Goal: Transaction & Acquisition: Purchase product/service

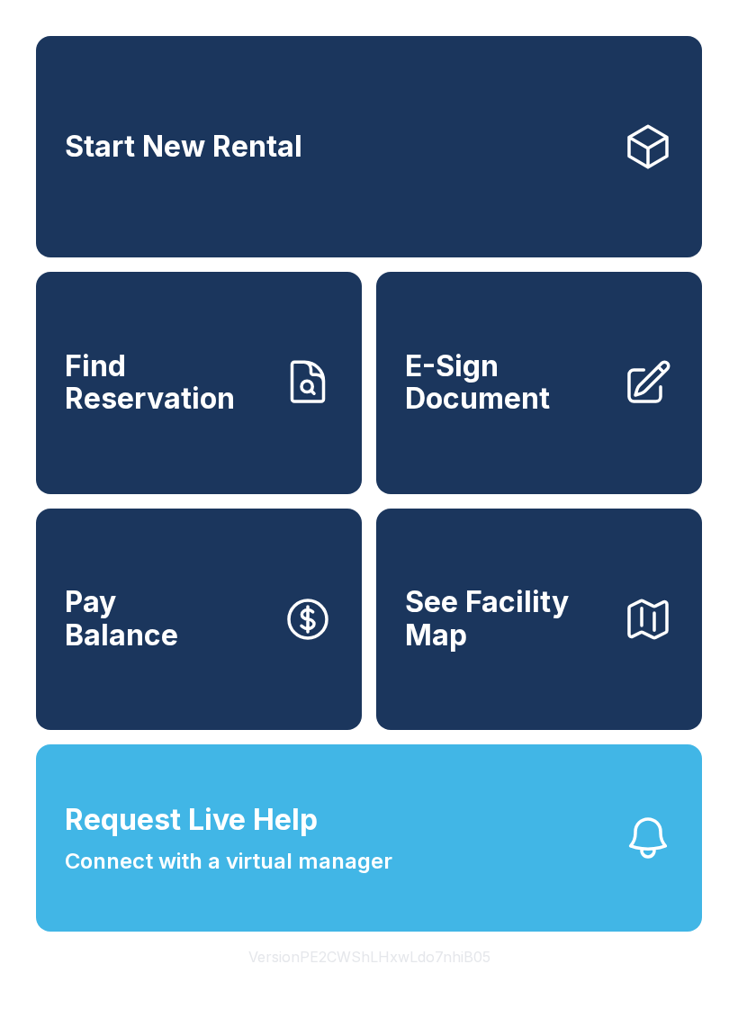
click at [423, 885] on button "Request Live Help Connect with a virtual manager" at bounding box center [369, 837] width 666 height 187
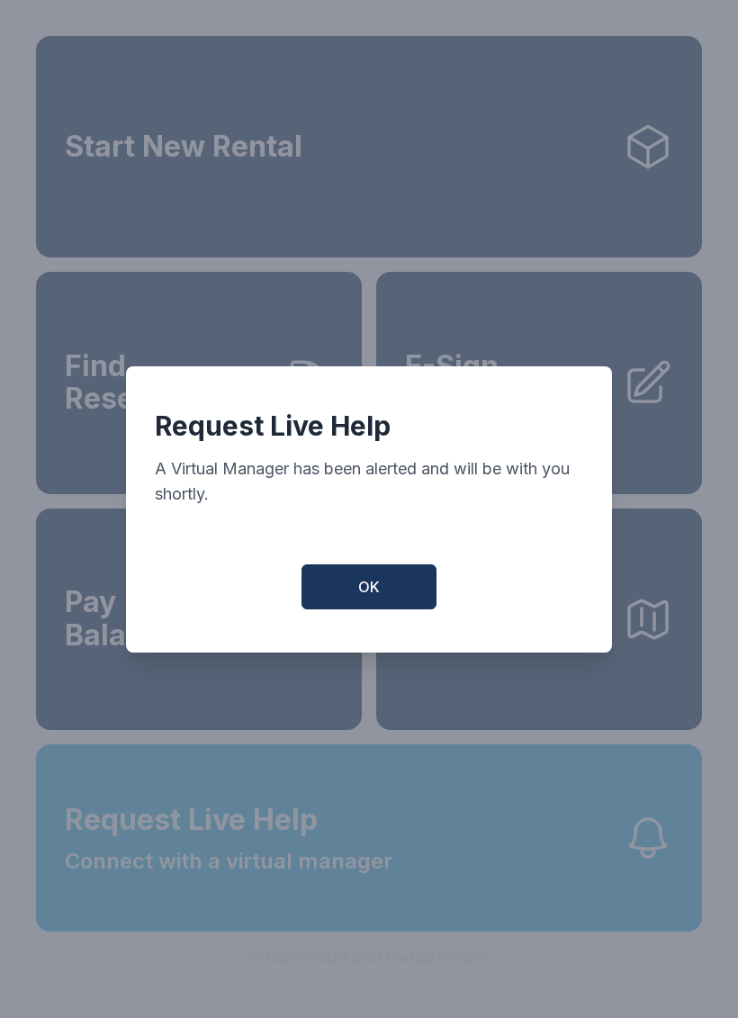
click at [389, 592] on button "OK" at bounding box center [368, 586] width 135 height 45
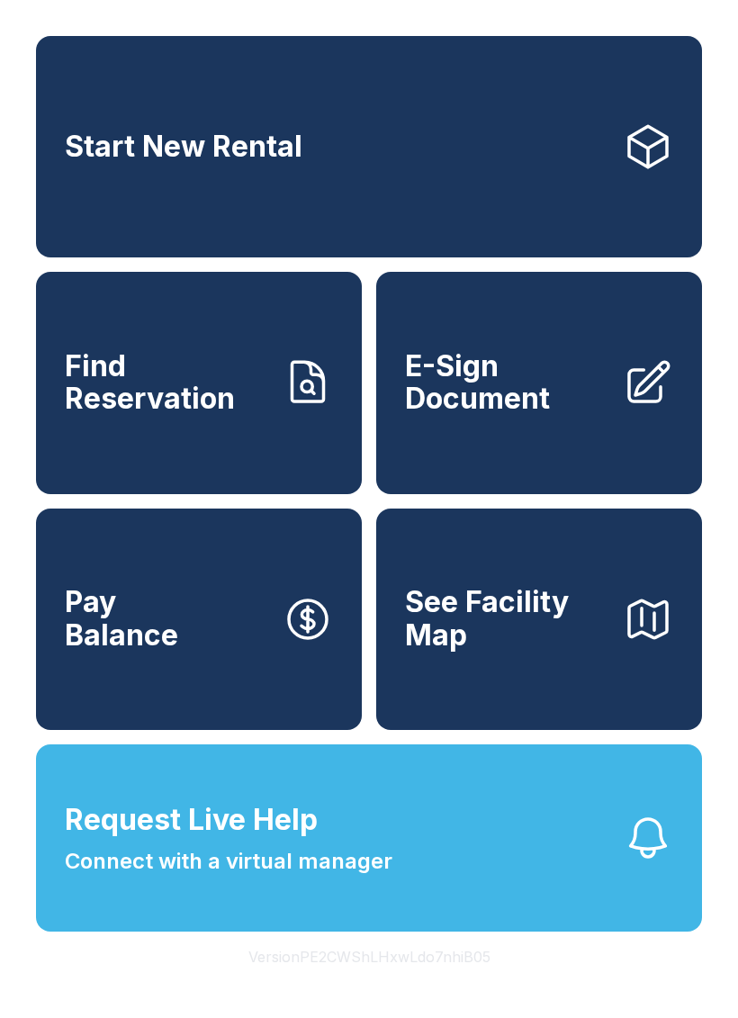
click at [256, 877] on span "Request Live Help Connect with a virtual manager" at bounding box center [229, 837] width 328 height 79
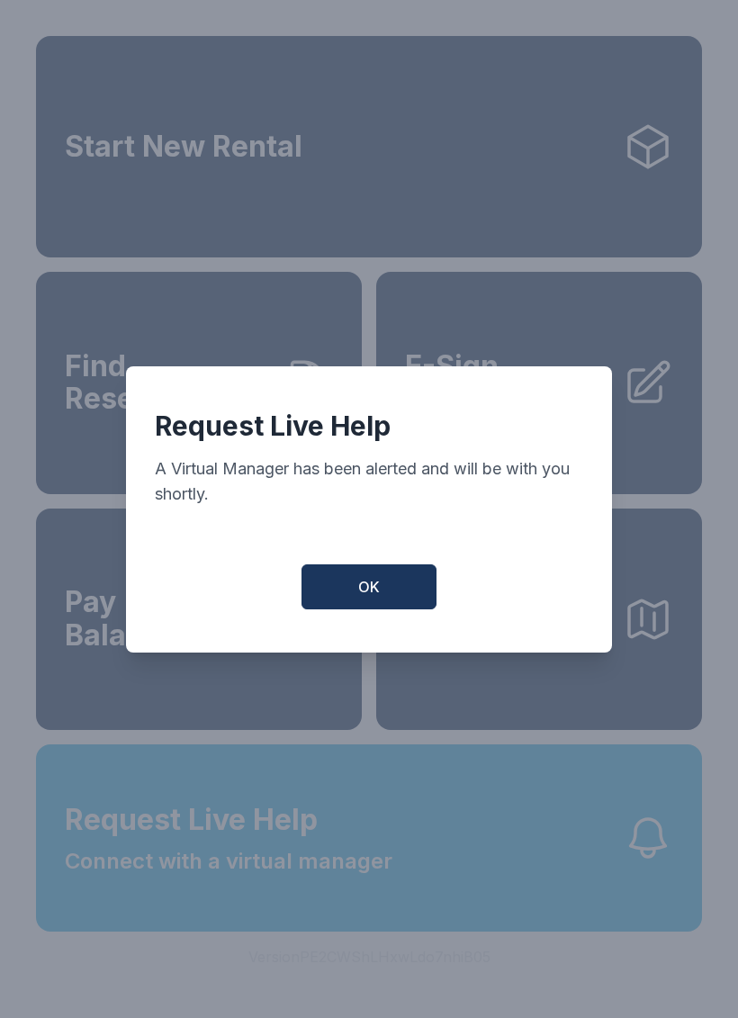
click at [377, 591] on span "OK" at bounding box center [369, 587] width 22 height 22
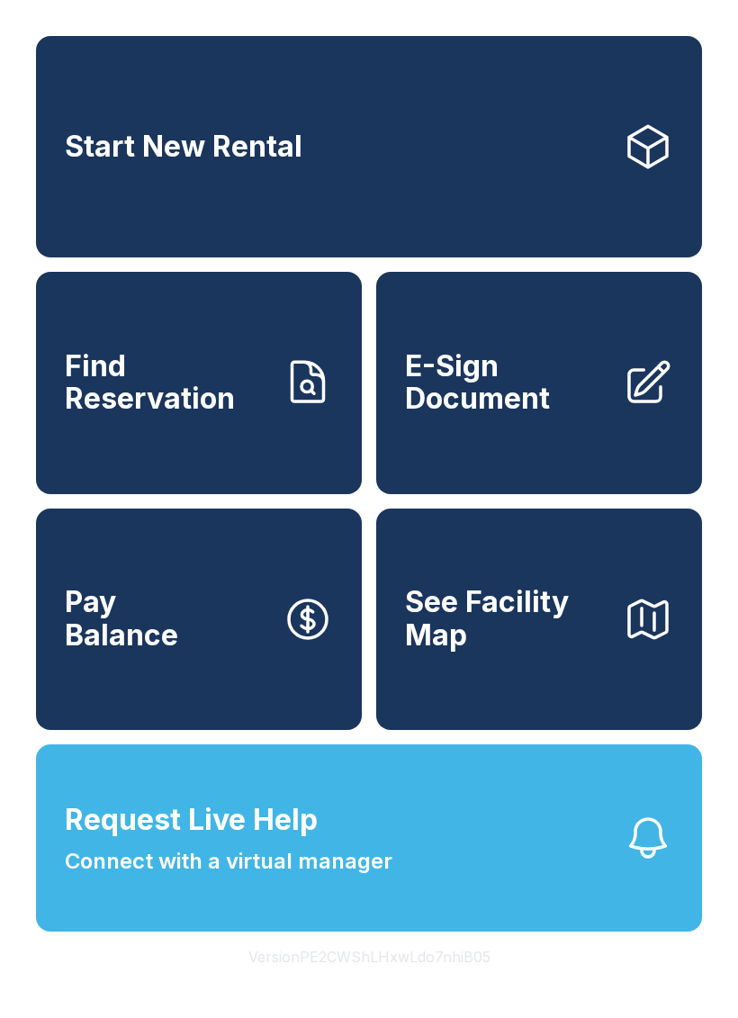
click at [452, 897] on button "Request Live Help Connect with a virtual manager" at bounding box center [369, 837] width 666 height 187
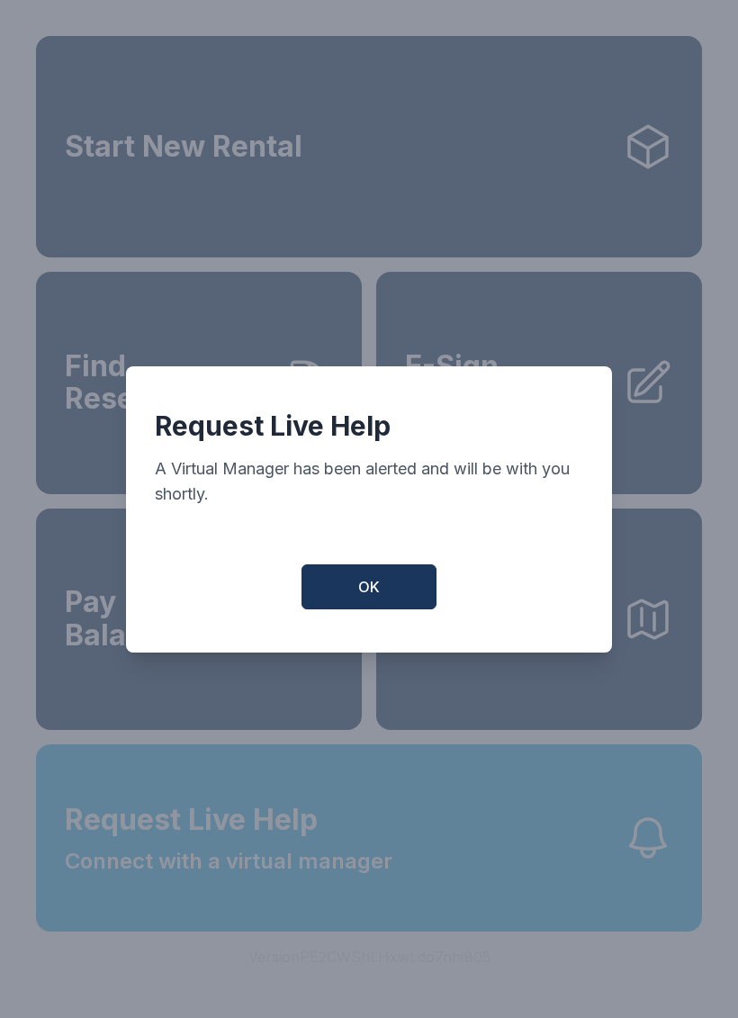
click at [364, 576] on button "OK" at bounding box center [368, 586] width 135 height 45
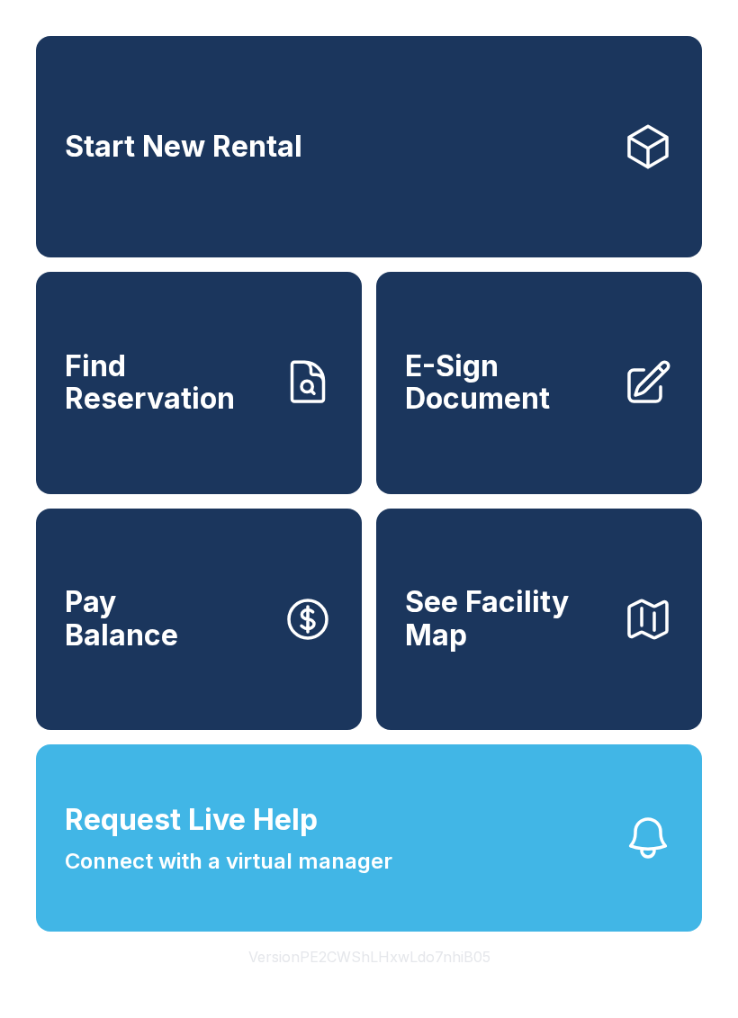
click at [467, 449] on link "E-Sign Document" at bounding box center [539, 382] width 326 height 221
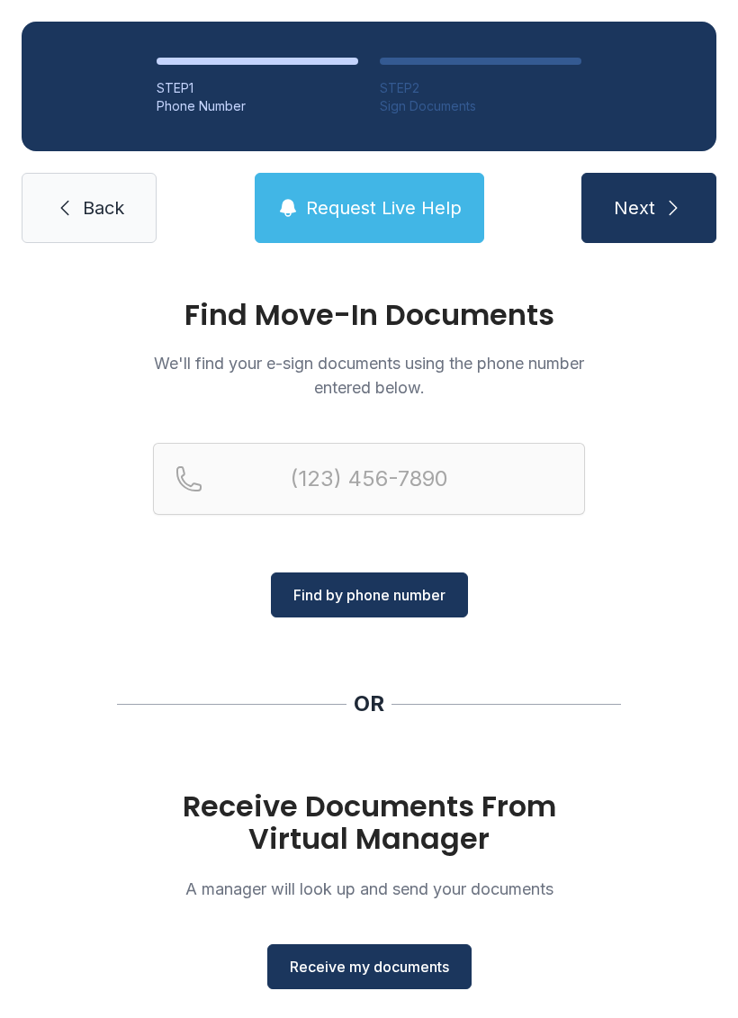
click at [49, 202] on link "Back" at bounding box center [89, 208] width 135 height 70
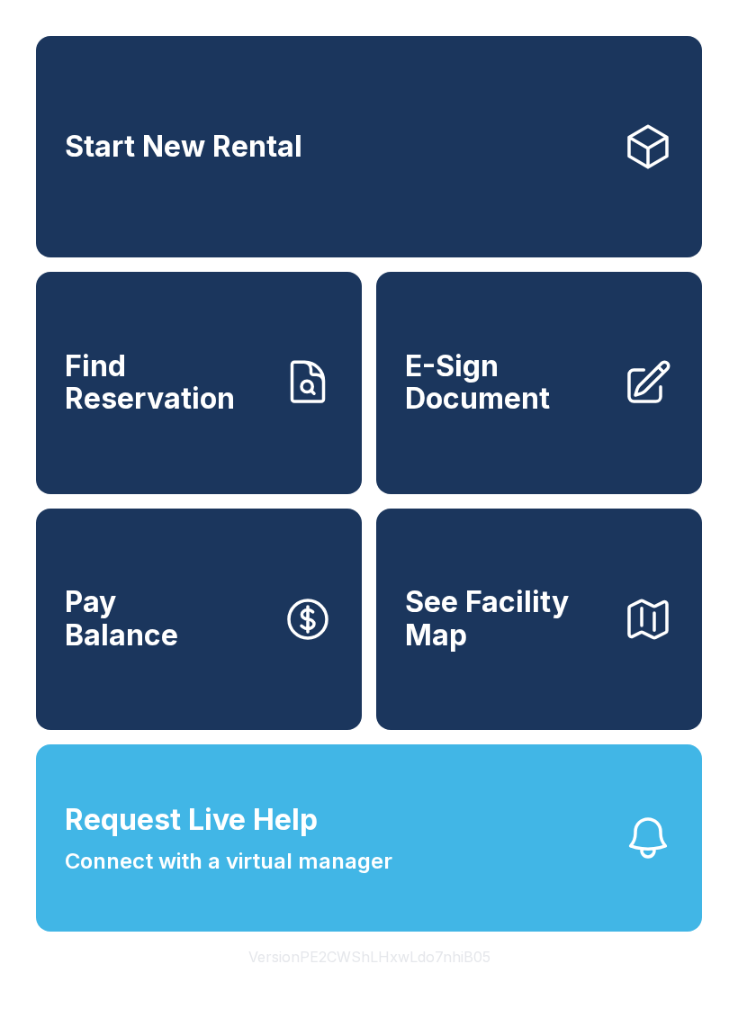
click at [337, 877] on span "Connect with a virtual manager" at bounding box center [229, 861] width 328 height 32
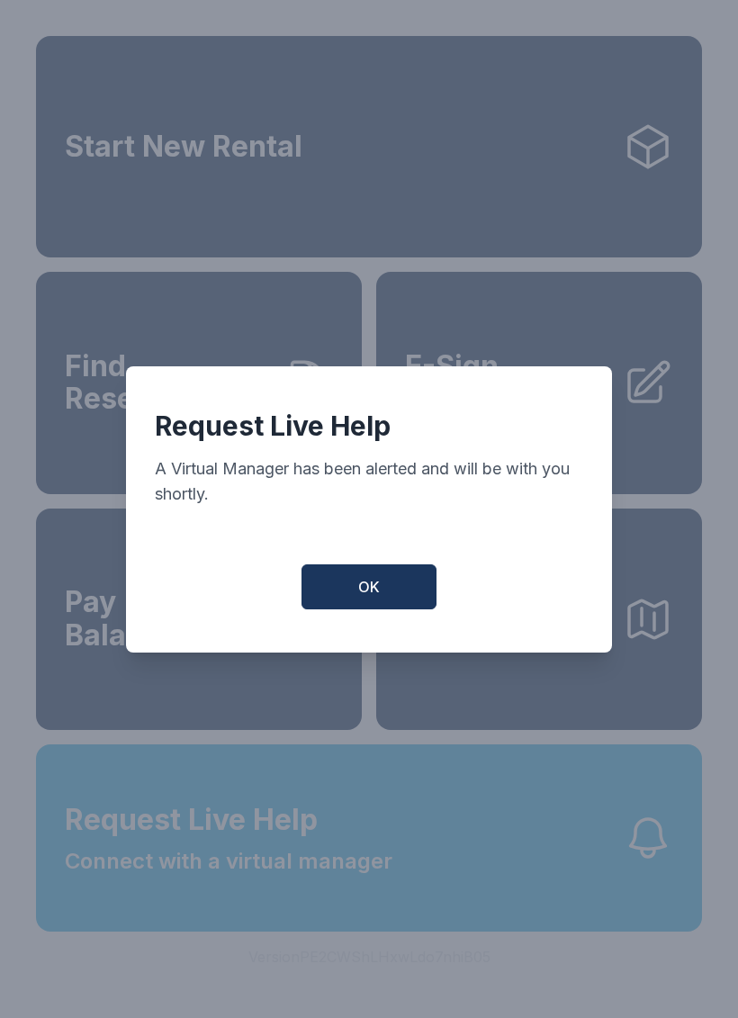
click at [364, 588] on span "OK" at bounding box center [369, 587] width 22 height 22
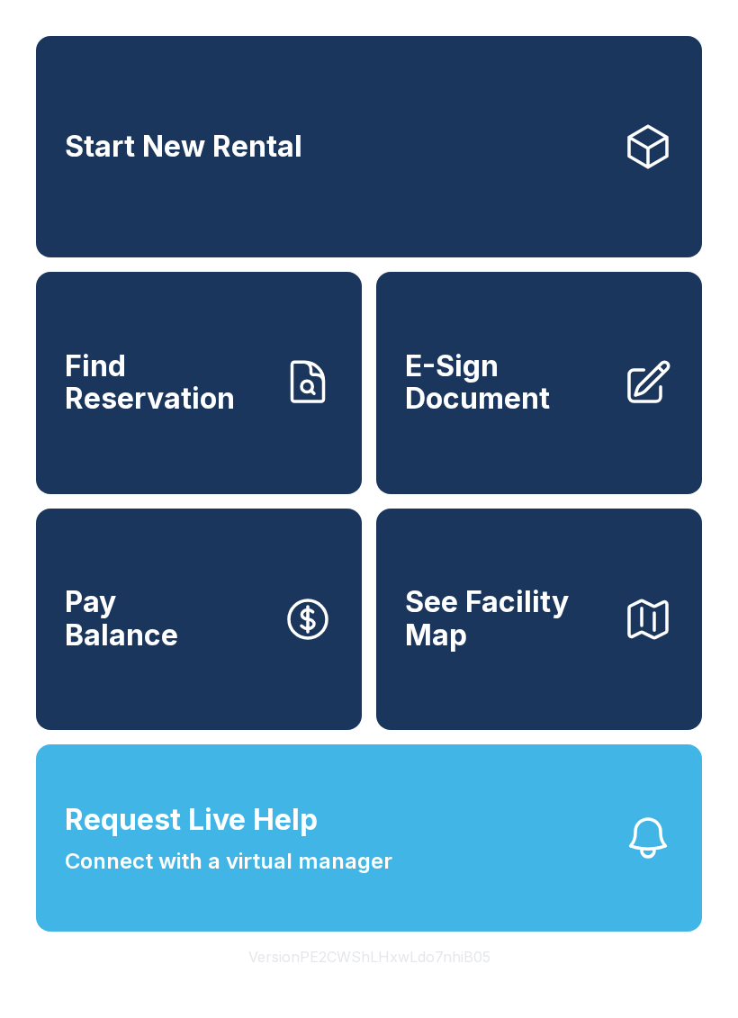
click at [146, 164] on span "Start New Rental" at bounding box center [184, 146] width 238 height 33
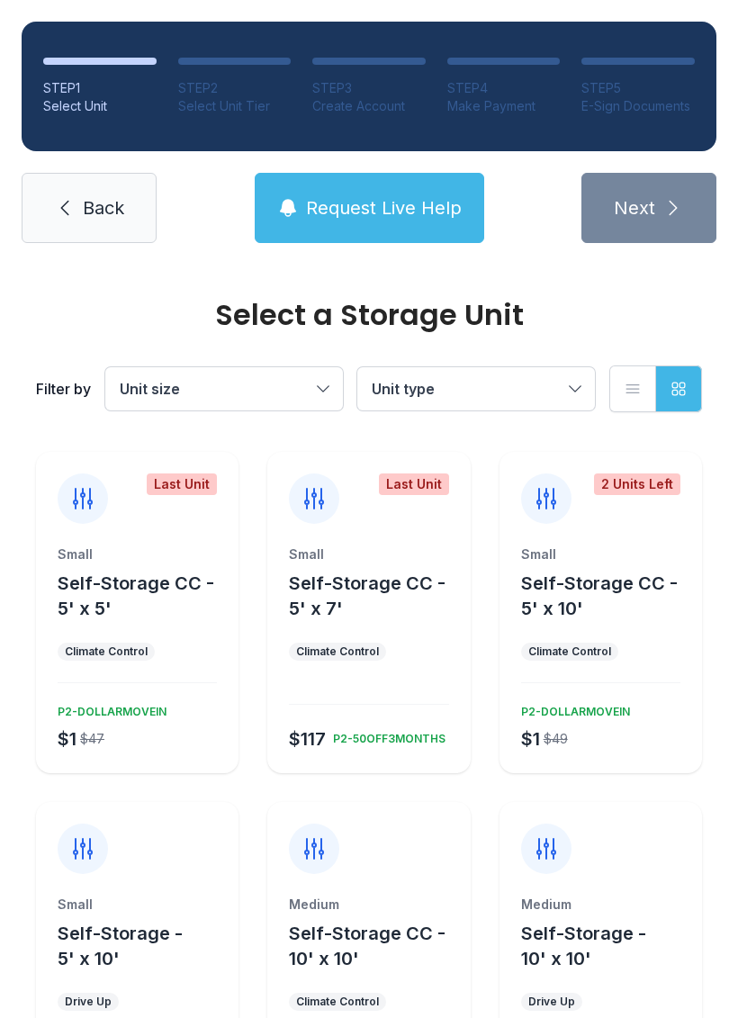
click at [418, 208] on span "Request Live Help" at bounding box center [384, 207] width 156 height 25
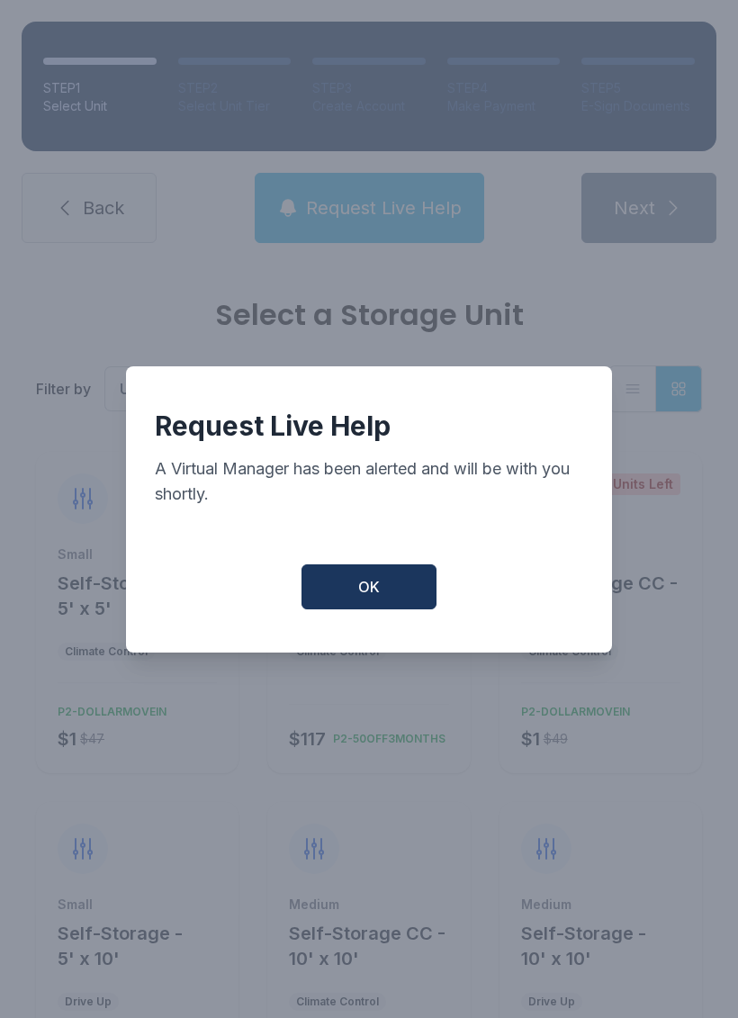
click at [353, 599] on button "OK" at bounding box center [368, 586] width 135 height 45
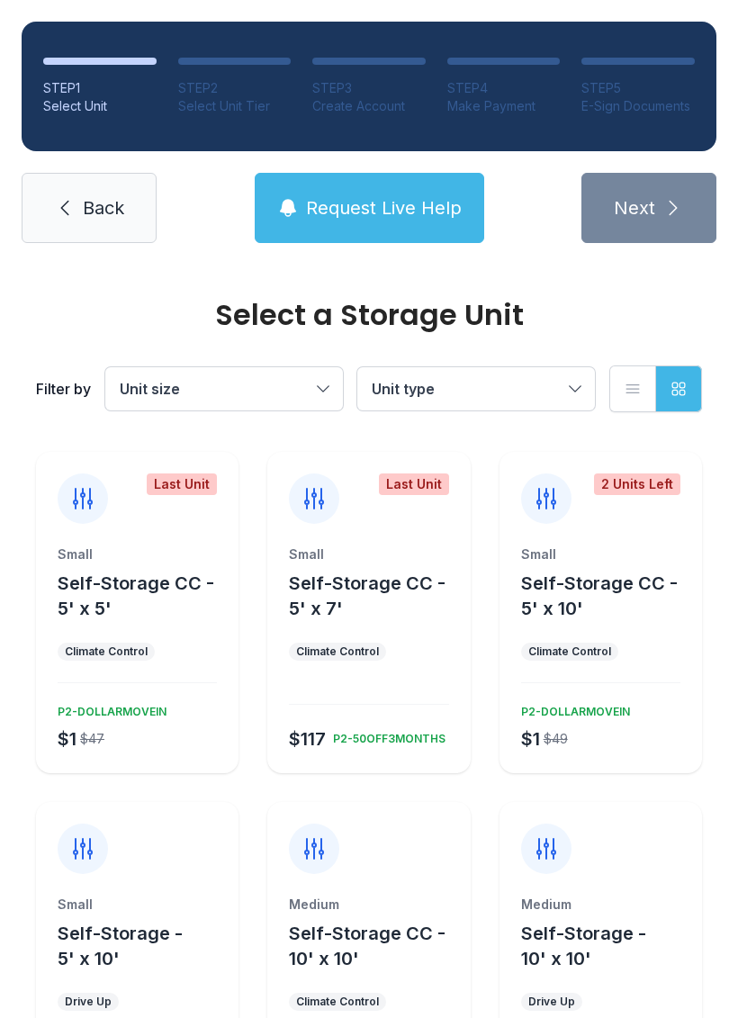
click at [358, 199] on span "Request Live Help" at bounding box center [384, 207] width 156 height 25
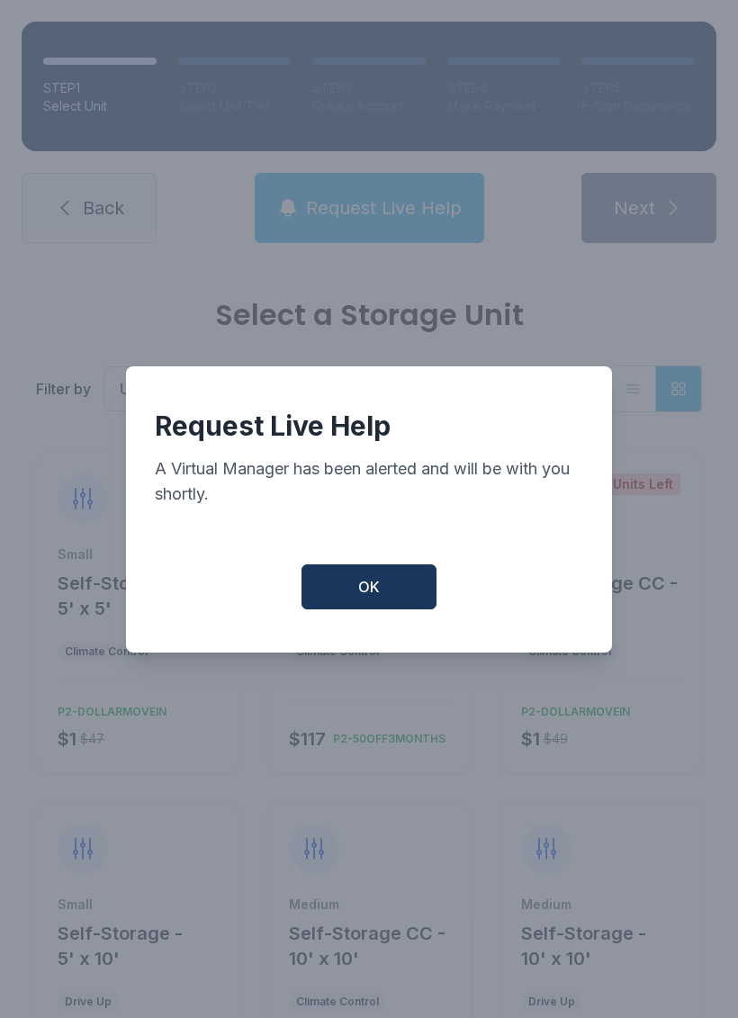
click at [354, 570] on div "Request Live Help A Virtual Manager has been alerted and will be with you short…" at bounding box center [369, 509] width 486 height 286
click at [375, 597] on span "OK" at bounding box center [369, 587] width 22 height 22
